Goal: Task Accomplishment & Management: Manage account settings

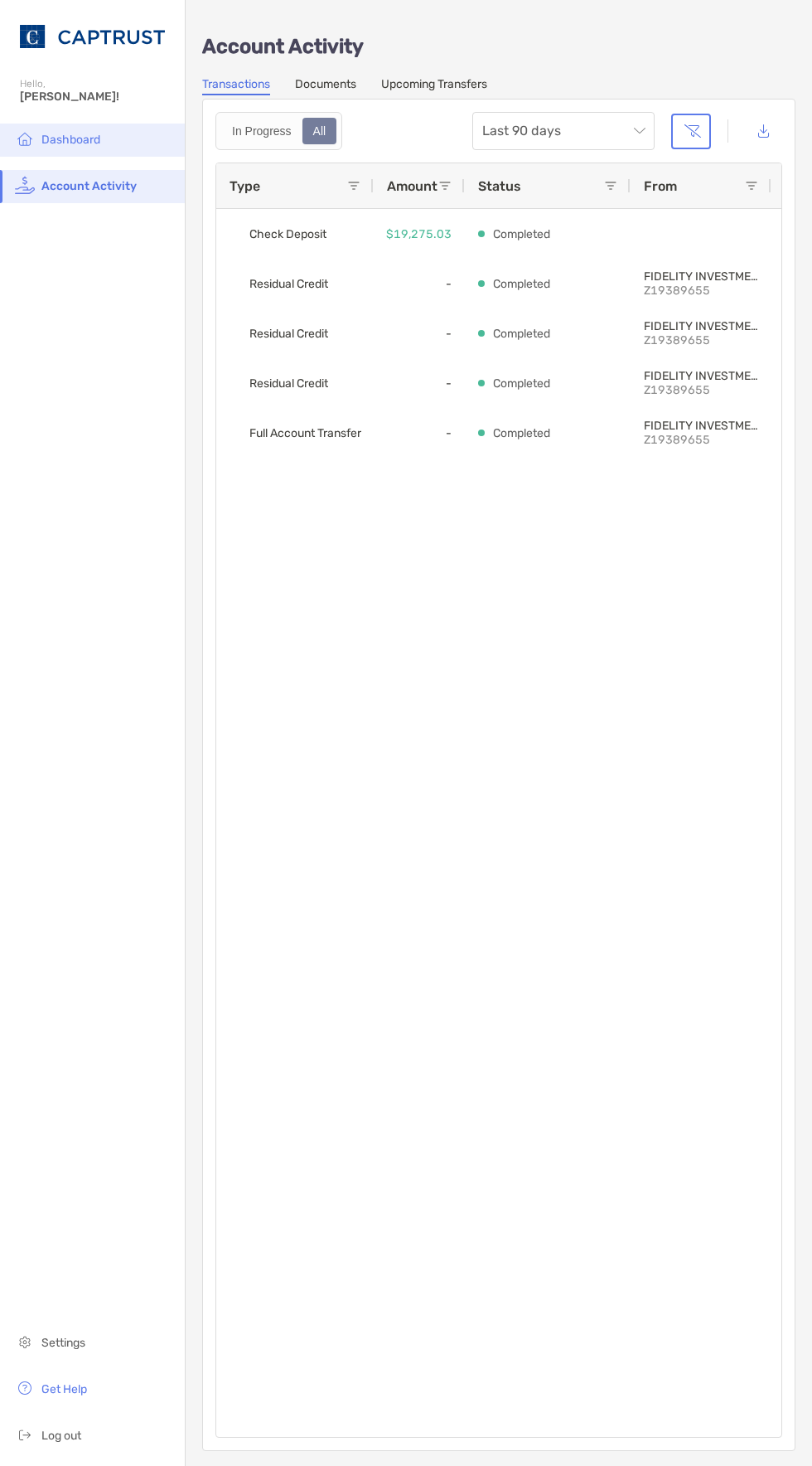
click at [57, 132] on span "Dashboard" at bounding box center [71, 139] width 59 height 14
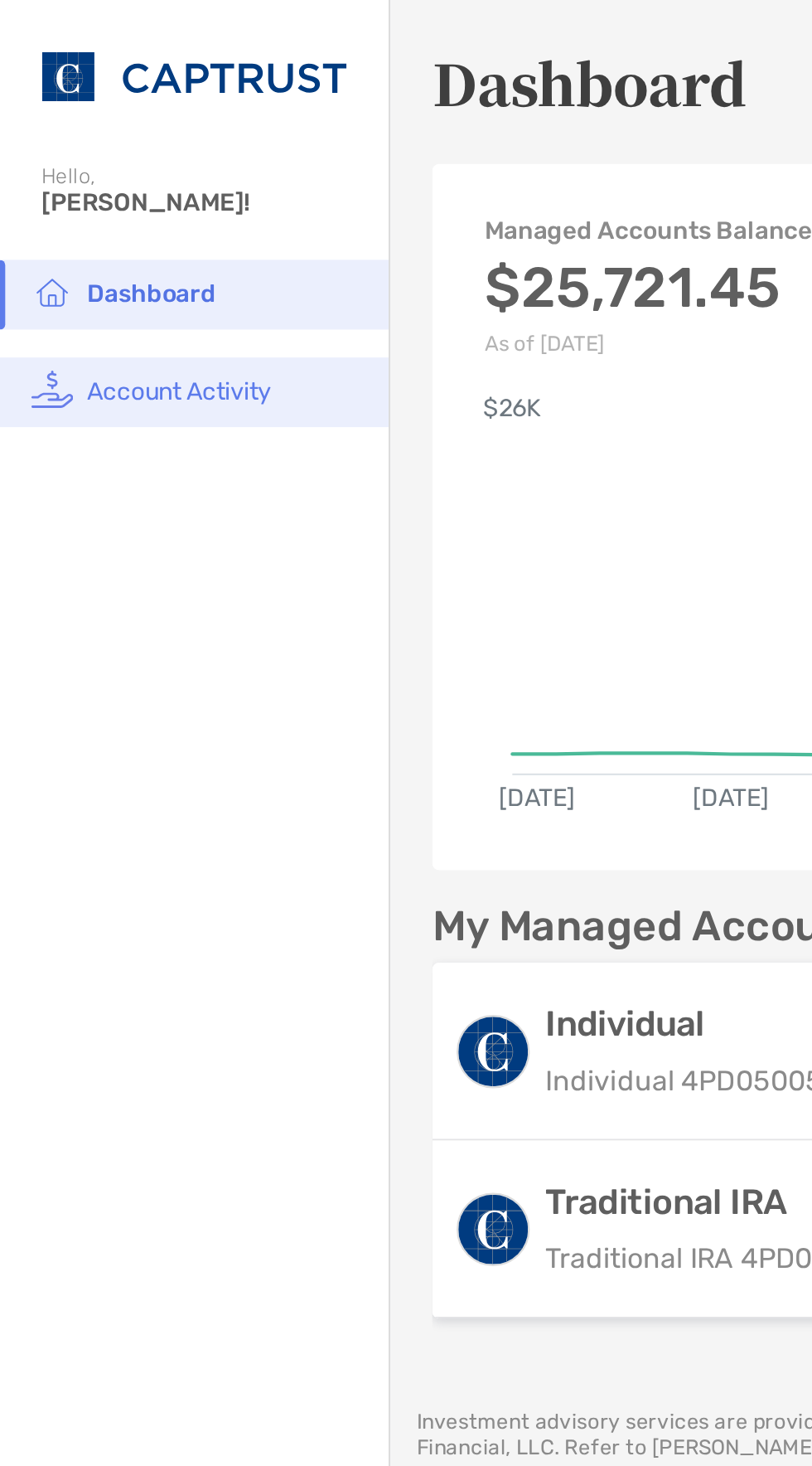
click at [138, 197] on li "Account Activity" at bounding box center [92, 187] width 185 height 33
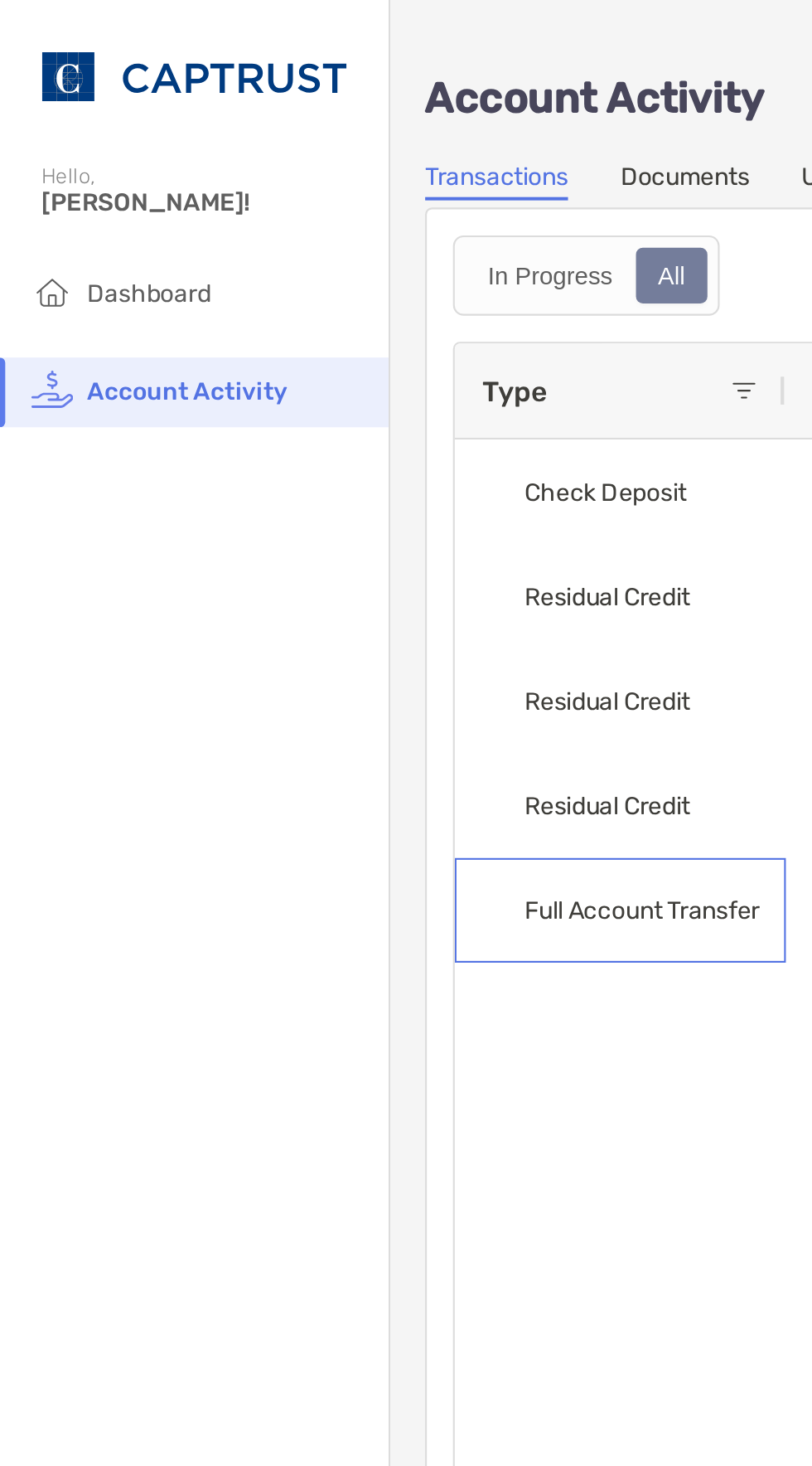
click at [342, 432] on span "Full Account Transfer" at bounding box center [305, 434] width 112 height 28
